Goal: Task Accomplishment & Management: Use online tool/utility

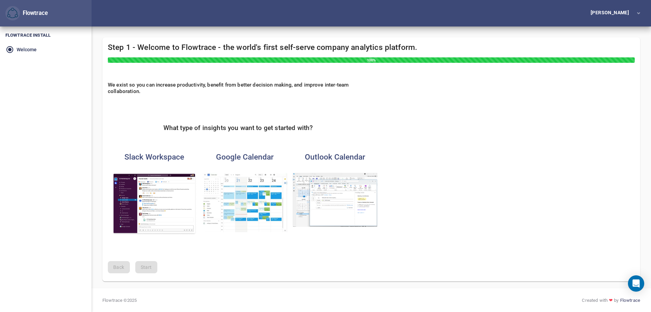
click at [235, 179] on img "button" at bounding box center [244, 202] width 85 height 59
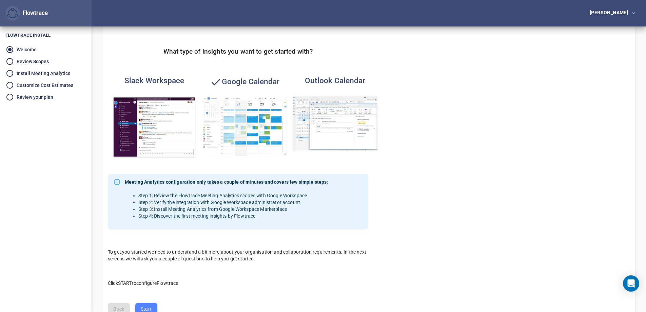
scroll to position [117, 0]
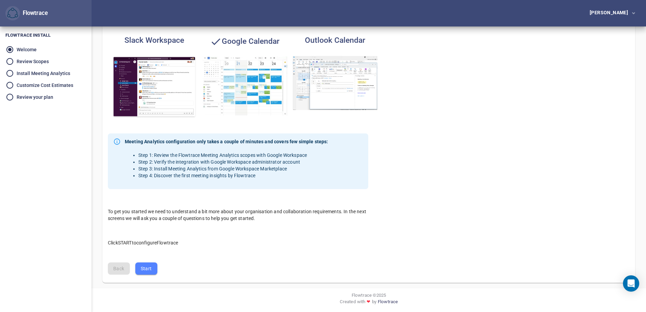
click at [146, 267] on span "Start" at bounding box center [146, 268] width 11 height 8
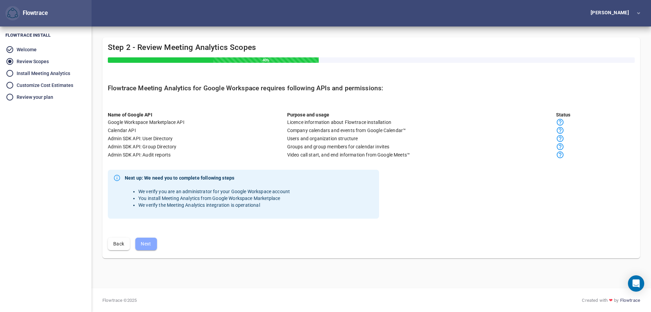
click at [144, 242] on span "Next" at bounding box center [146, 243] width 11 height 8
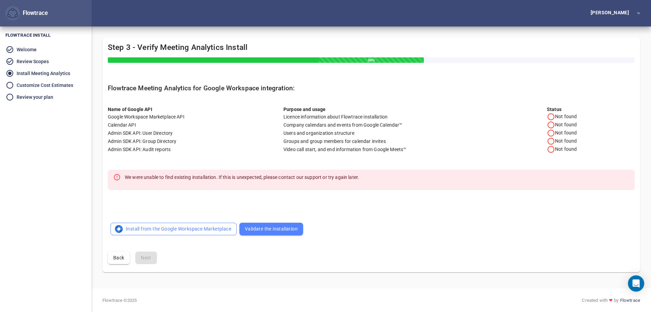
click at [169, 227] on span "Install from the Google Workspace Marketplace" at bounding box center [173, 228] width 115 height 8
click at [280, 232] on span "Validate the installation" at bounding box center [271, 228] width 53 height 8
click at [167, 228] on span "Install from the Google Workspace Marketplace" at bounding box center [173, 228] width 115 height 8
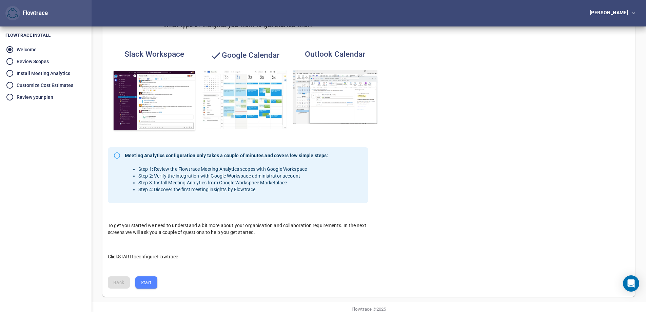
scroll to position [117, 0]
